Goal: Information Seeking & Learning: Learn about a topic

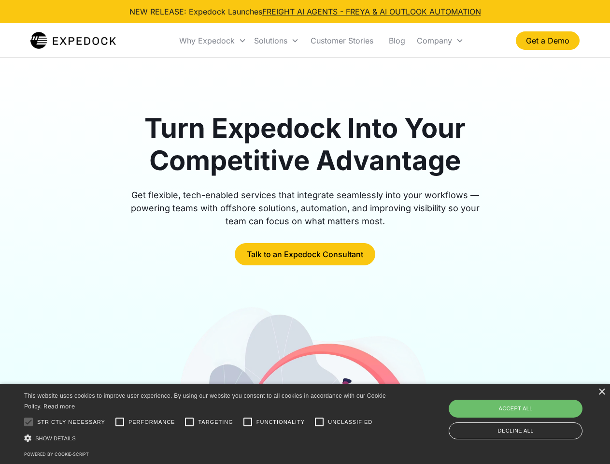
click at [213, 41] on div "Why Expedock" at bounding box center [207, 41] width 56 height 10
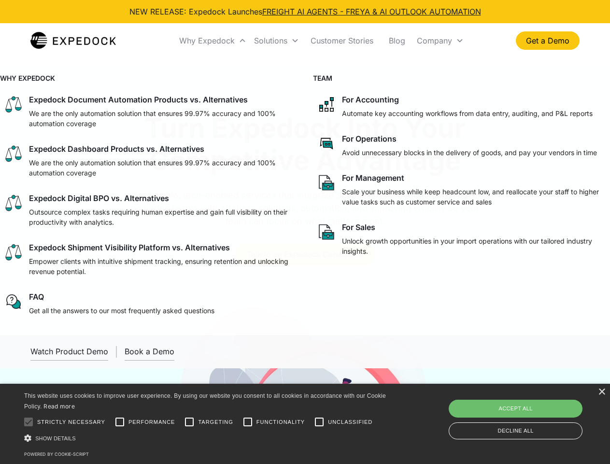
click at [276, 41] on div "Solutions" at bounding box center [270, 41] width 33 height 10
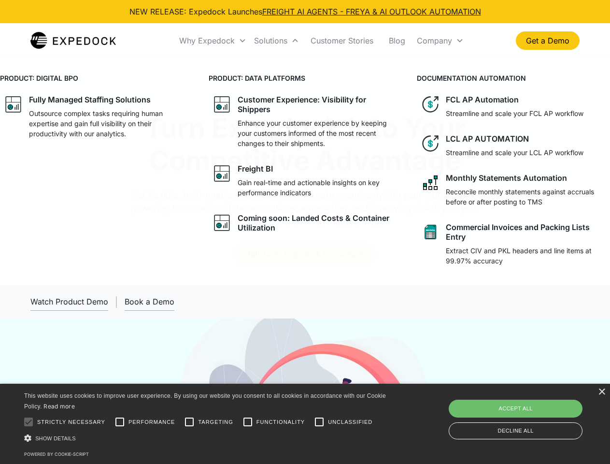
click at [440, 41] on div "Company" at bounding box center [434, 41] width 35 height 10
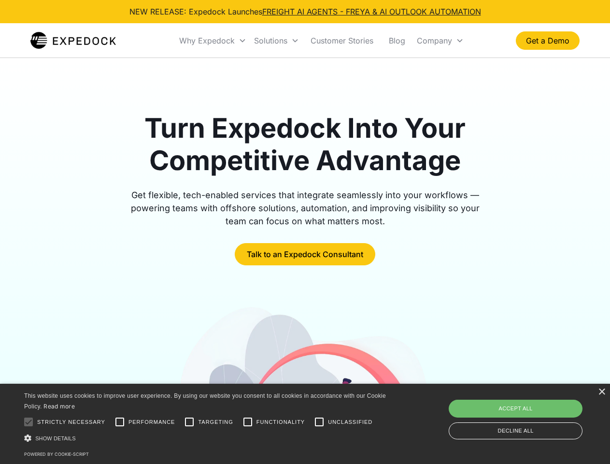
click at [28, 422] on div at bounding box center [28, 421] width 19 height 19
click at [120, 422] on input "Performance" at bounding box center [119, 421] width 19 height 19
checkbox input "true"
click at [189, 422] on input "Targeting" at bounding box center [189, 421] width 19 height 19
checkbox input "true"
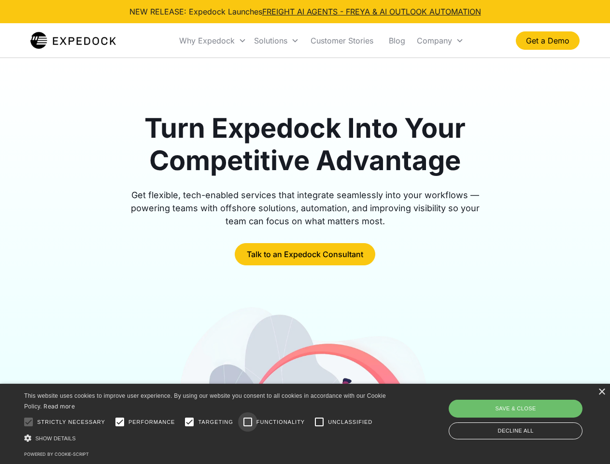
click at [248, 422] on input "Functionality" at bounding box center [247, 421] width 19 height 19
checkbox input "true"
click at [319, 422] on input "Unclassified" at bounding box center [319, 421] width 19 height 19
checkbox input "true"
click at [207, 438] on div "Show details Hide details" at bounding box center [206, 438] width 365 height 10
